Goal: Find contact information: Find contact information

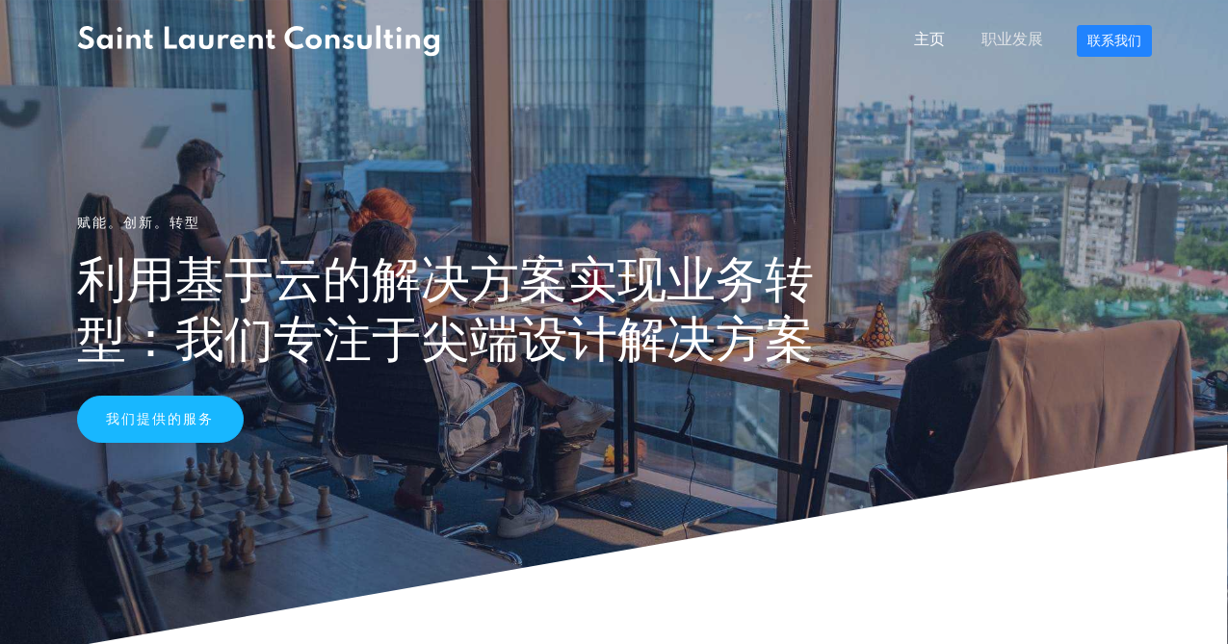
click at [1022, 39] on font "职业发展" at bounding box center [1013, 40] width 62 height 16
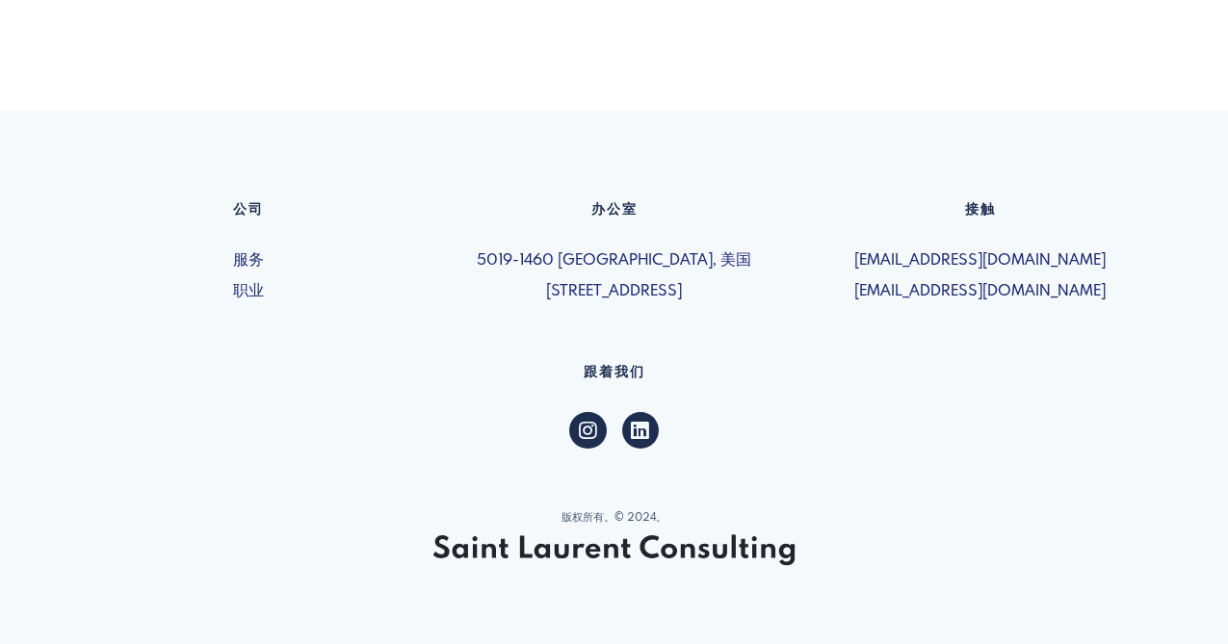
scroll to position [1372, 0]
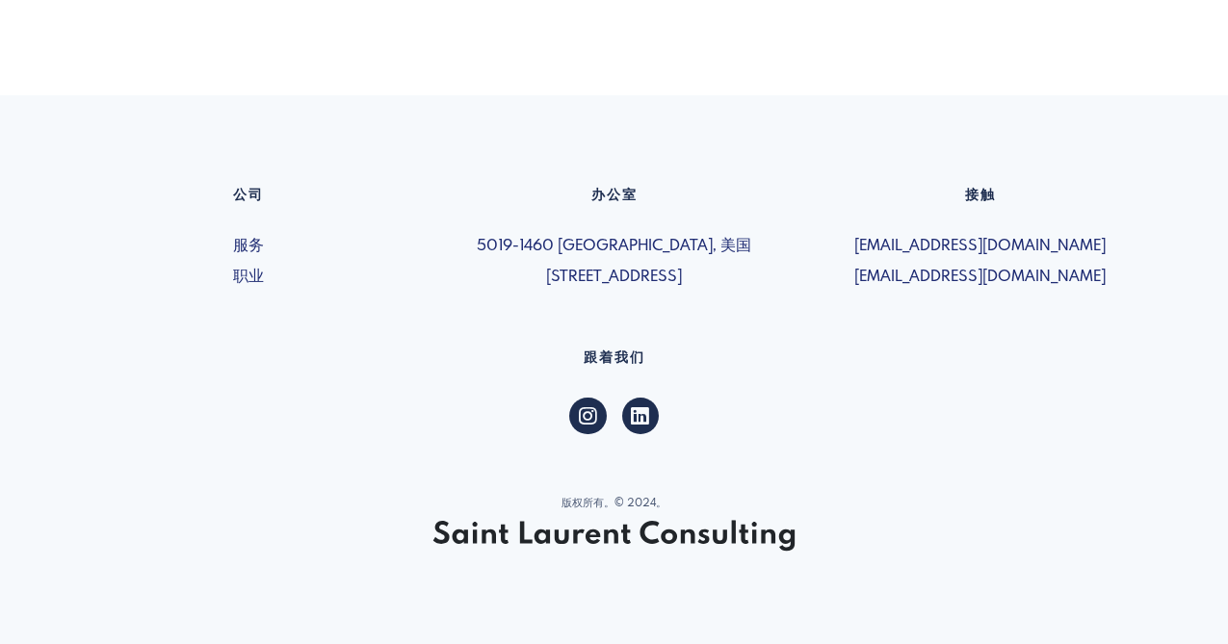
drag, startPoint x: 852, startPoint y: 274, endPoint x: 1106, endPoint y: 282, distance: 254.5
click at [1106, 282] on span "[EMAIL_ADDRESS][DOMAIN_NAME]" at bounding box center [980, 277] width 343 height 23
copy font "[EMAIL_ADDRESS][DOMAIN_NAME]"
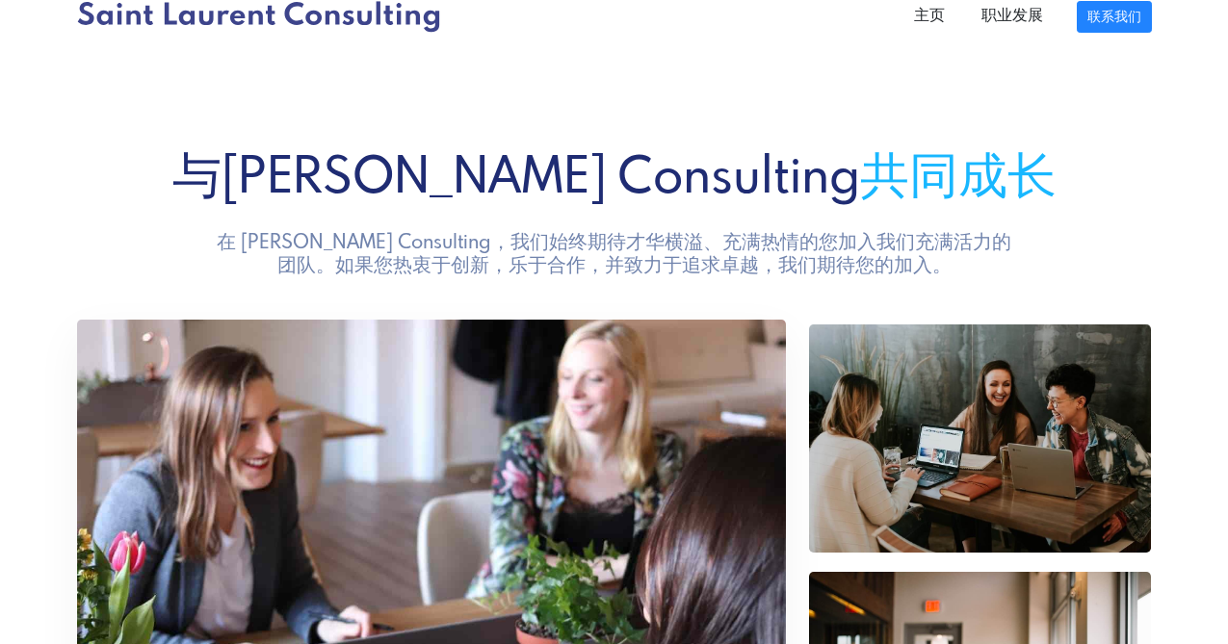
scroll to position [0, 0]
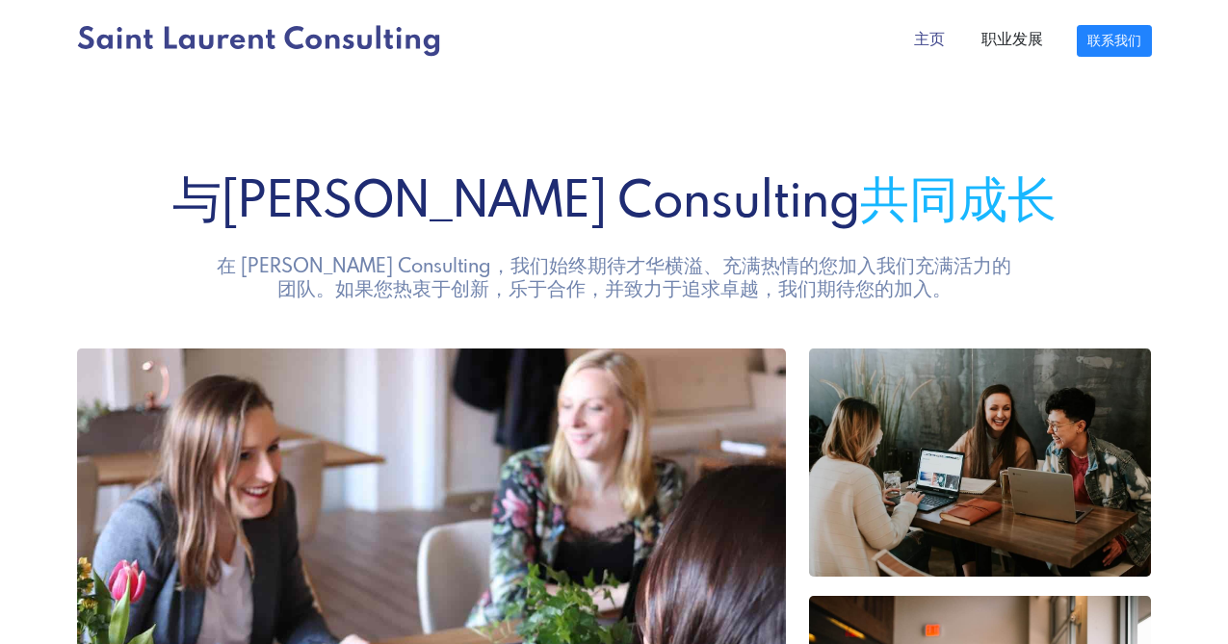
click at [934, 39] on font "主页" at bounding box center [929, 40] width 31 height 16
